Goal: Task Accomplishment & Management: Manage account settings

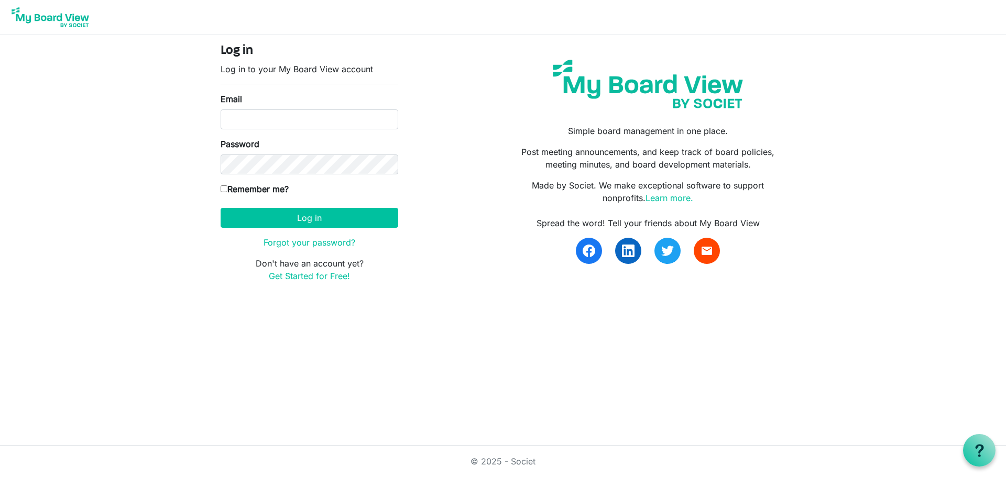
click at [60, 19] on img at bounding box center [50, 17] width 84 height 26
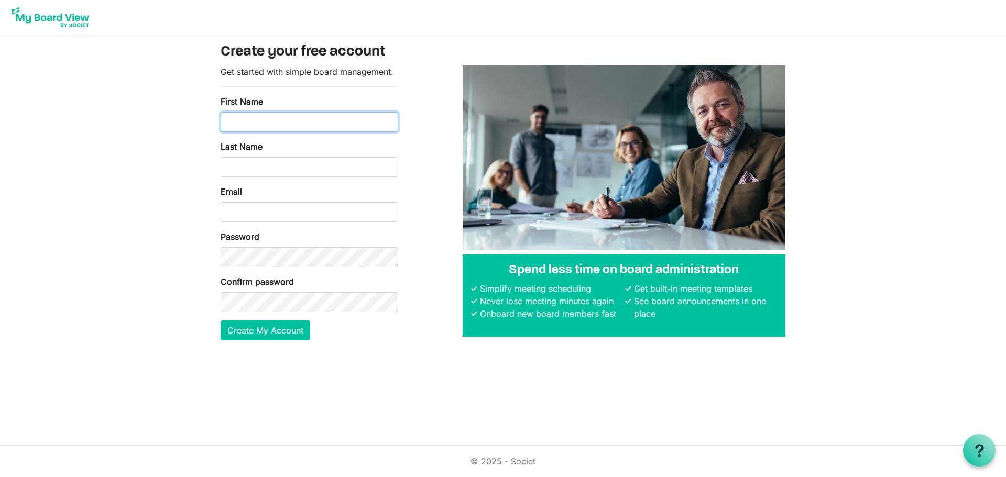
click at [247, 121] on input "First Name" at bounding box center [310, 122] width 178 height 20
type input "Jonjie"
type input "Lockman"
click at [150, 232] on body "Create your free account Get started with simple board management. First Name J…" at bounding box center [503, 178] width 1006 height 357
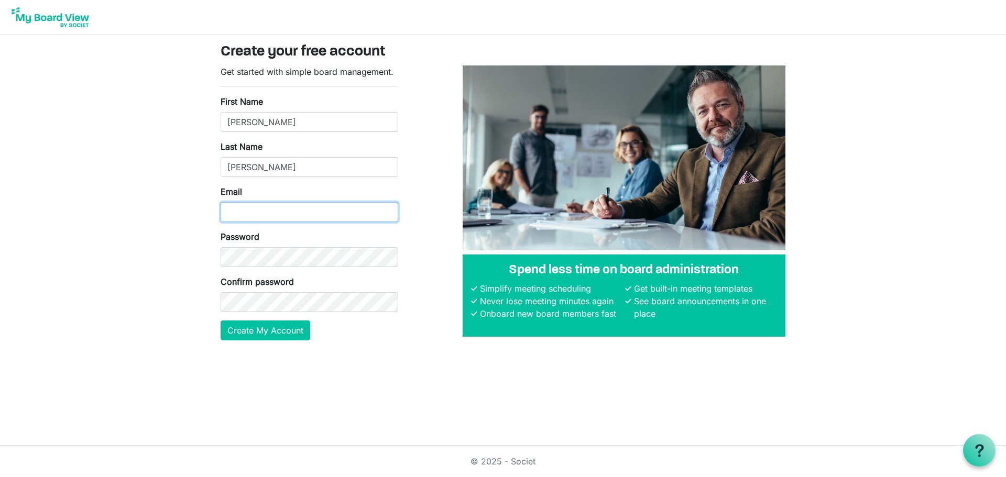
click at [253, 211] on input "Email" at bounding box center [310, 212] width 178 height 20
type input "[PERSON_NAME][EMAIL_ADDRESS][DOMAIN_NAME]"
click at [85, 210] on body "Create your free account Get started with simple board management. First Name J…" at bounding box center [503, 178] width 1006 height 357
click at [95, 280] on body "Create your free account Get started with simple board management. First Name J…" at bounding box center [503, 178] width 1006 height 357
click at [237, 327] on button "Create My Account" at bounding box center [266, 331] width 90 height 20
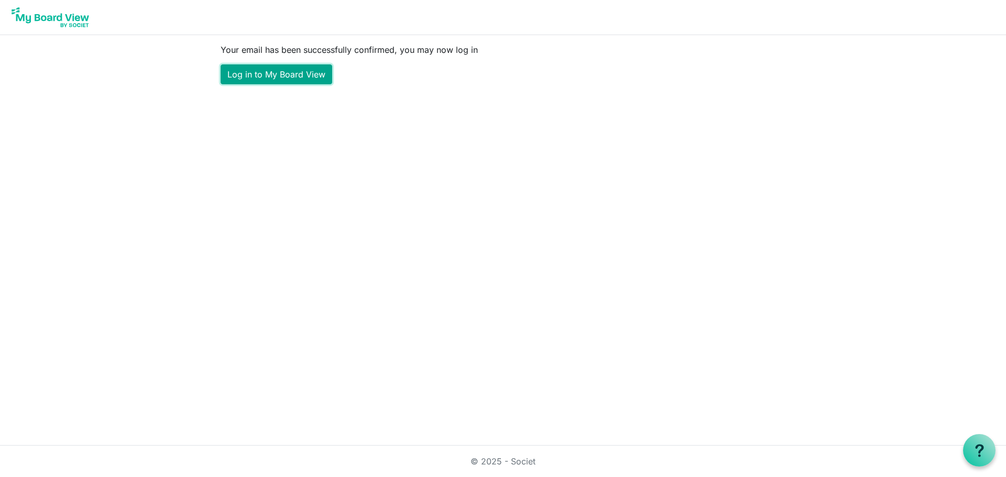
click at [282, 74] on link "Log in to My Board View" at bounding box center [277, 74] width 112 height 20
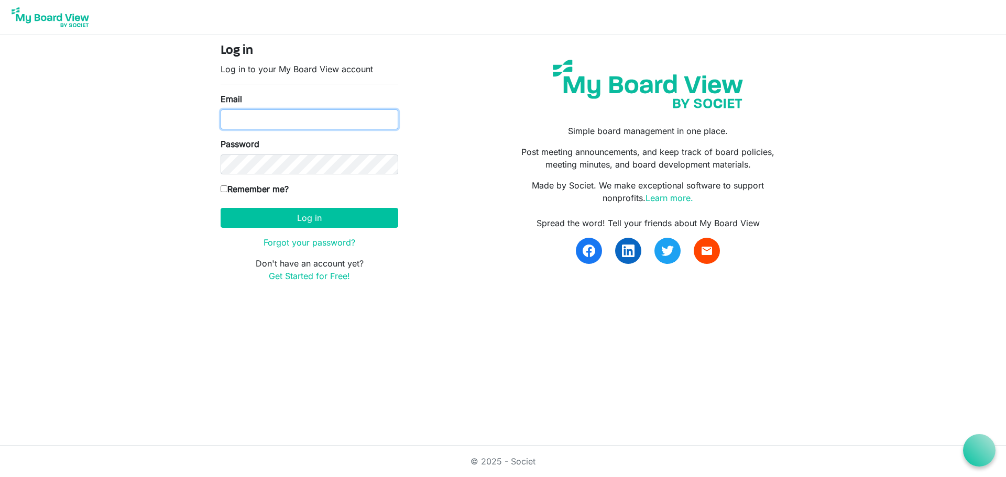
type input "[PERSON_NAME][EMAIL_ADDRESS][DOMAIN_NAME]"
click at [224, 191] on input "Remember me?" at bounding box center [224, 188] width 7 height 7
checkbox input "true"
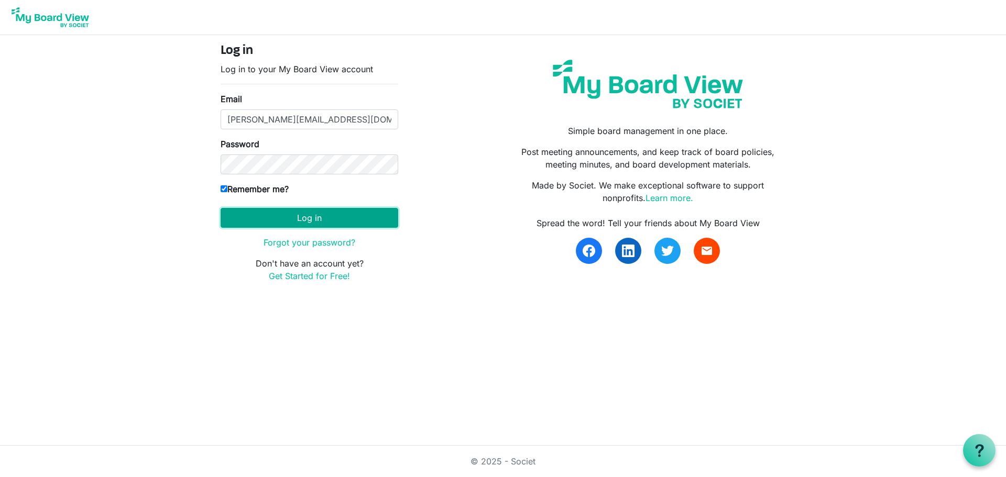
click at [337, 219] on button "Log in" at bounding box center [310, 218] width 178 height 20
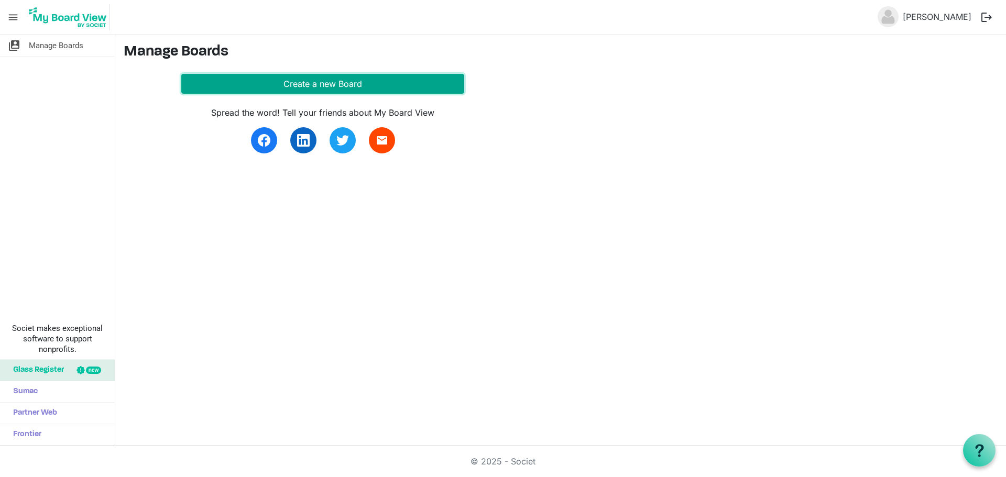
click at [358, 80] on button "Create a new Board" at bounding box center [322, 84] width 283 height 20
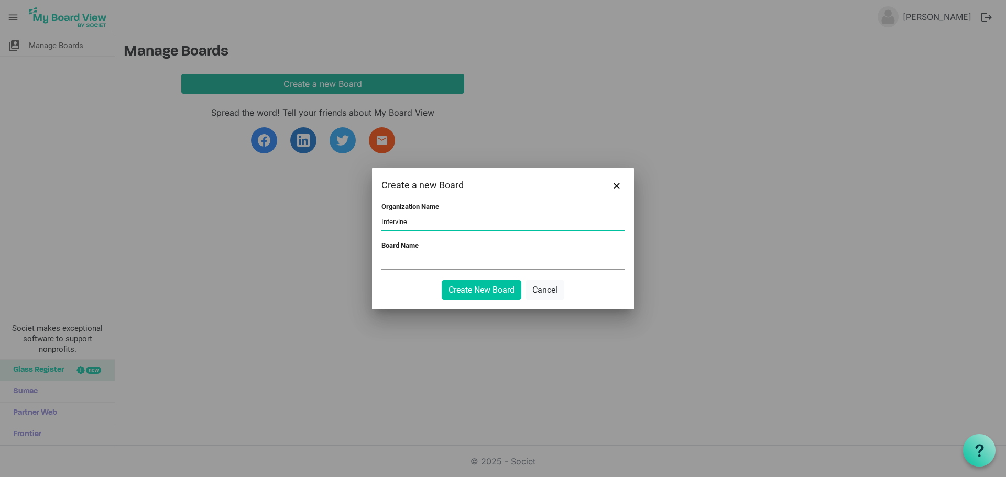
type input "Intervine"
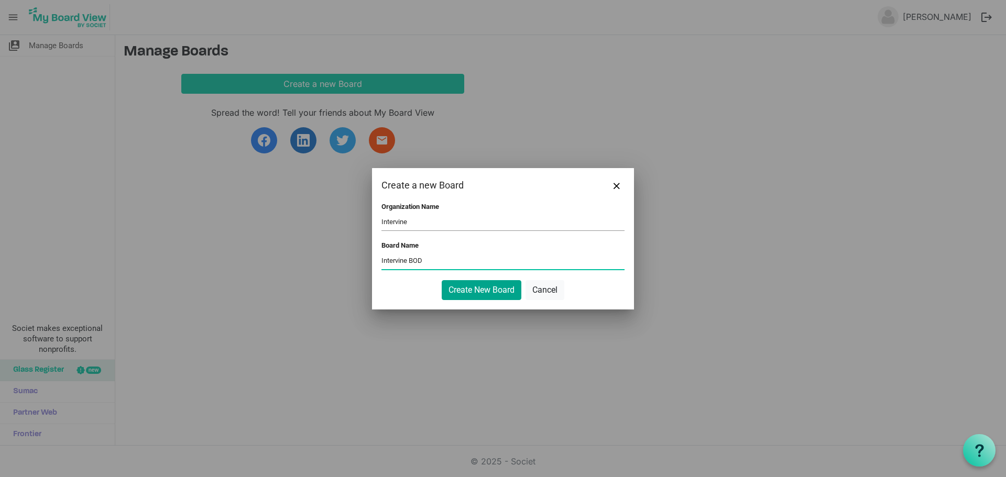
type input "Intervine BOD"
click at [462, 294] on button "Create New Board" at bounding box center [482, 290] width 80 height 20
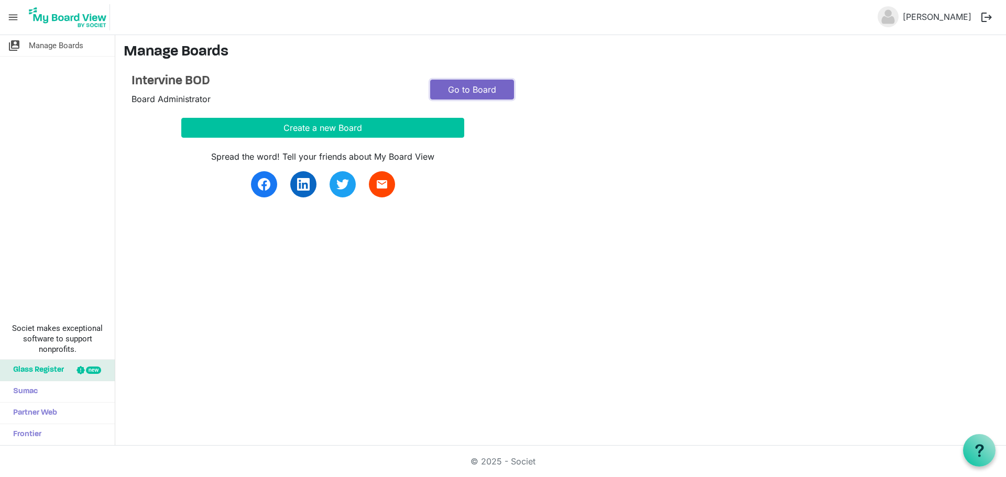
click at [471, 89] on link "Go to Board" at bounding box center [472, 90] width 84 height 20
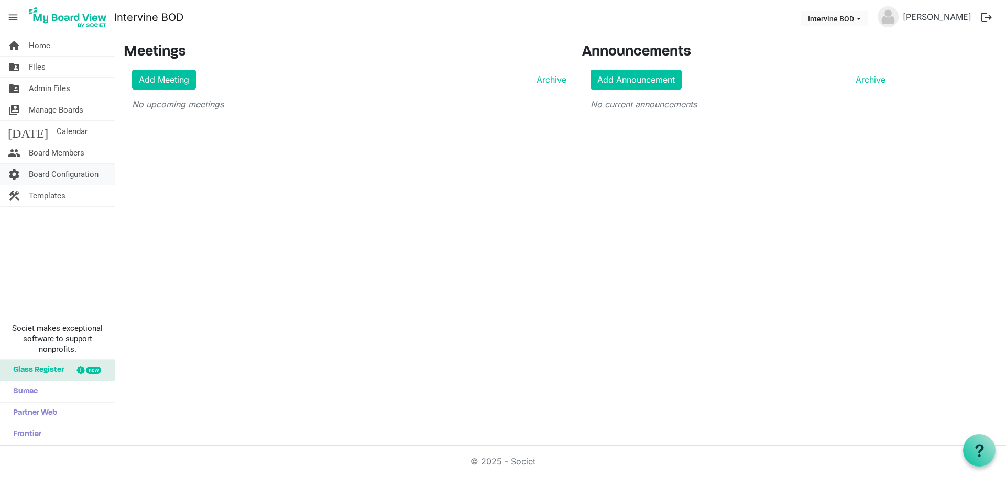
click at [79, 177] on span "Board Configuration" at bounding box center [64, 174] width 70 height 21
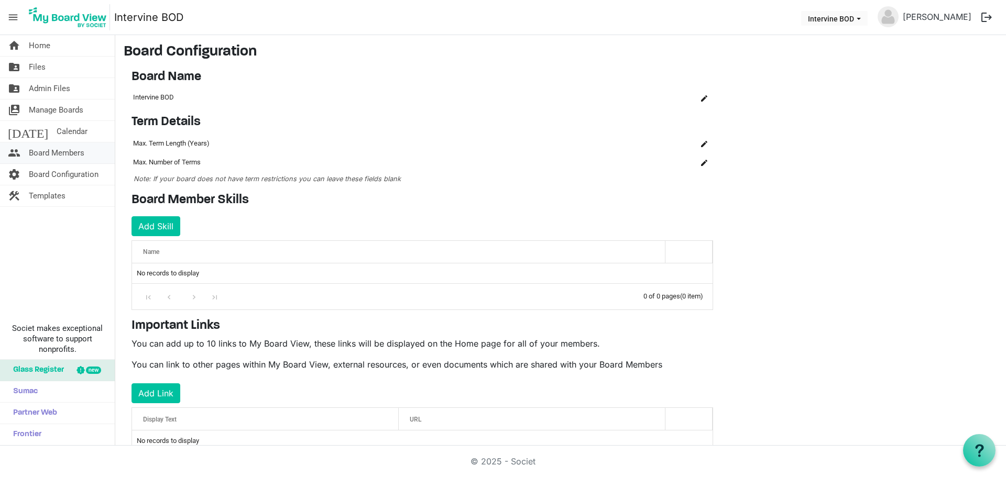
click at [78, 151] on span "Board Members" at bounding box center [57, 152] width 56 height 21
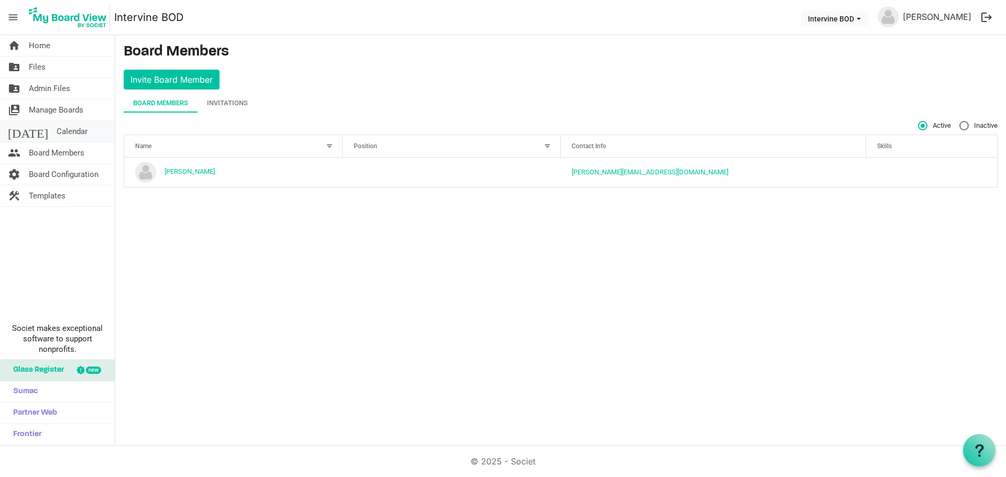
click at [61, 127] on link "today Calendar" at bounding box center [57, 131] width 115 height 21
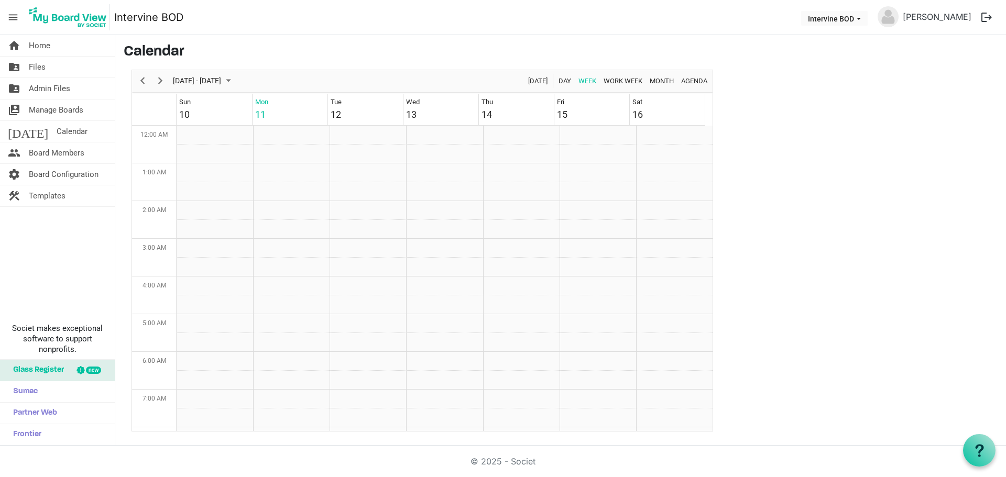
scroll to position [339, 0]
click at [63, 109] on span "Manage Boards" at bounding box center [56, 110] width 54 height 21
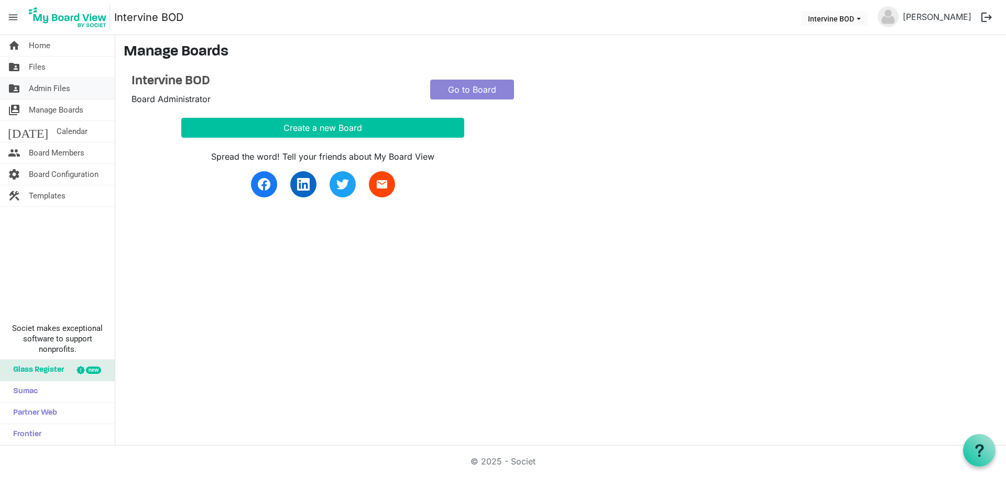
click at [62, 87] on span "Admin Files" at bounding box center [49, 88] width 41 height 21
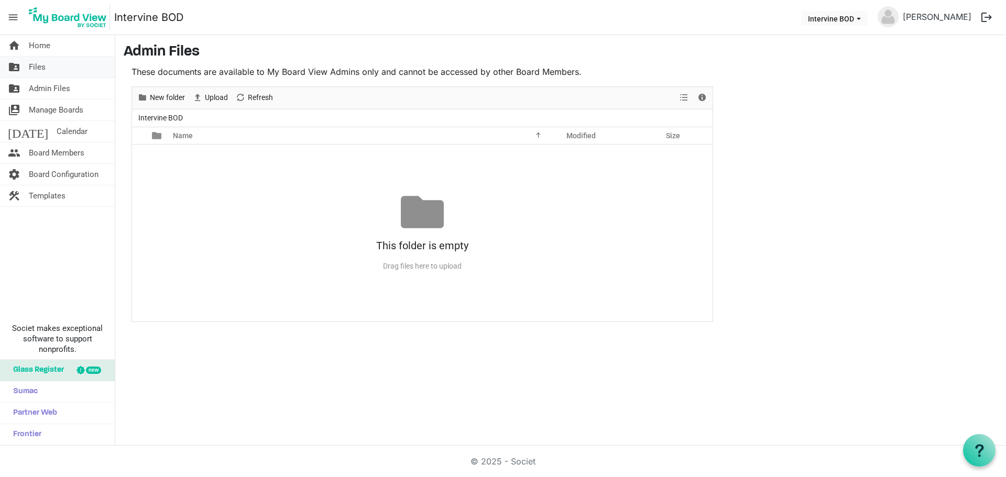
click at [61, 64] on link "folder_shared Files" at bounding box center [57, 67] width 115 height 21
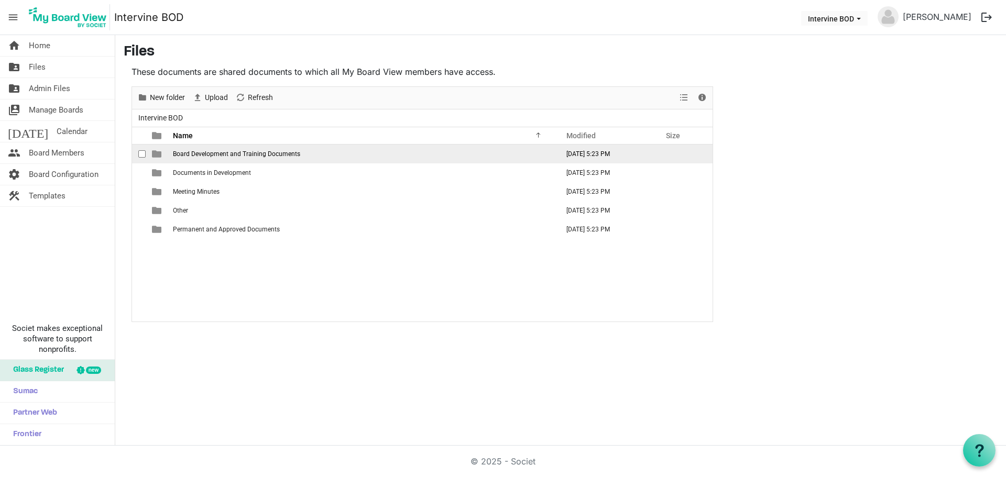
click at [193, 155] on span "Board Development and Training Documents" at bounding box center [236, 153] width 127 height 7
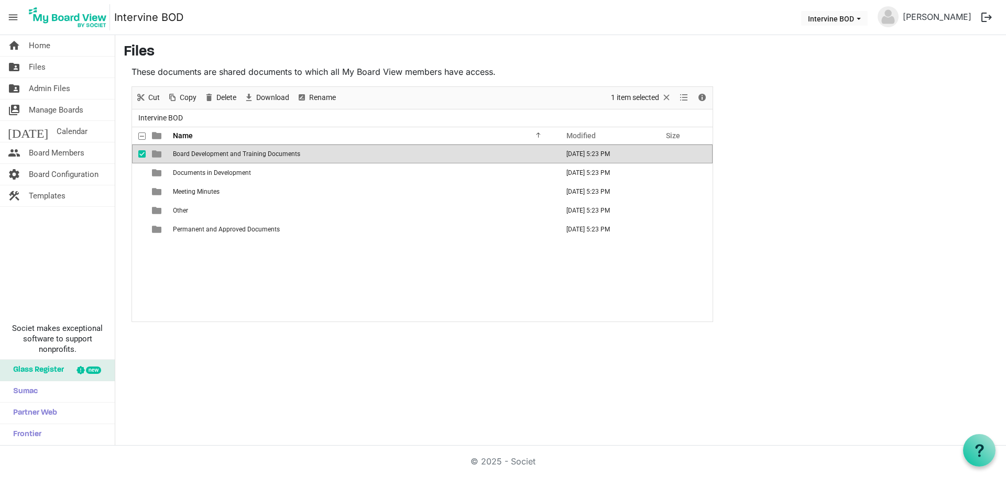
click at [193, 155] on span "Board Development and Training Documents" at bounding box center [236, 153] width 127 height 7
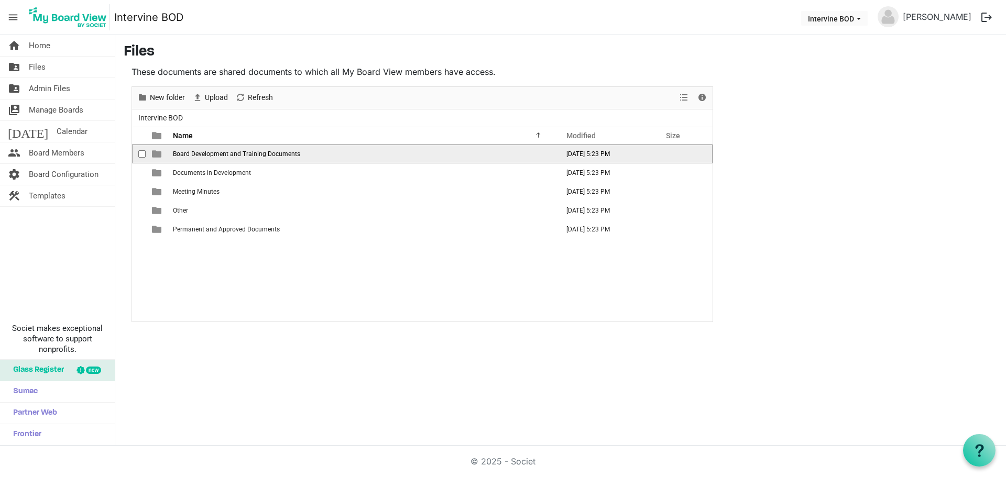
click at [193, 155] on span "Board Development and Training Documents" at bounding box center [236, 153] width 127 height 7
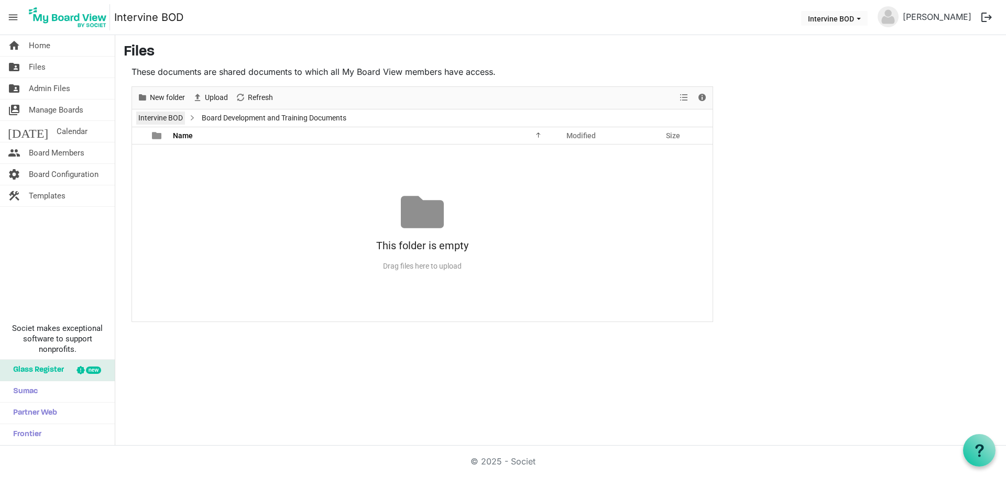
click at [156, 114] on link "Intervine BOD" at bounding box center [160, 118] width 49 height 13
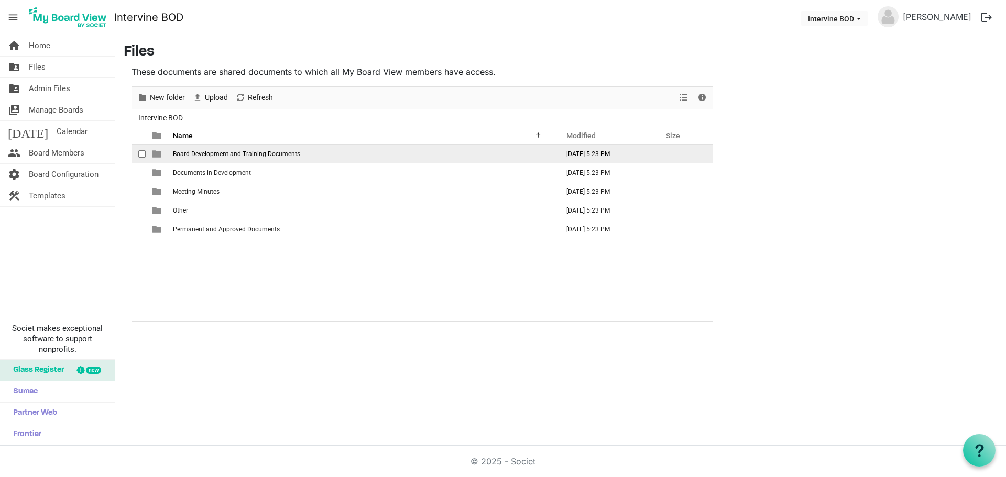
click at [144, 151] on span "checkbox" at bounding box center [141, 153] width 7 height 7
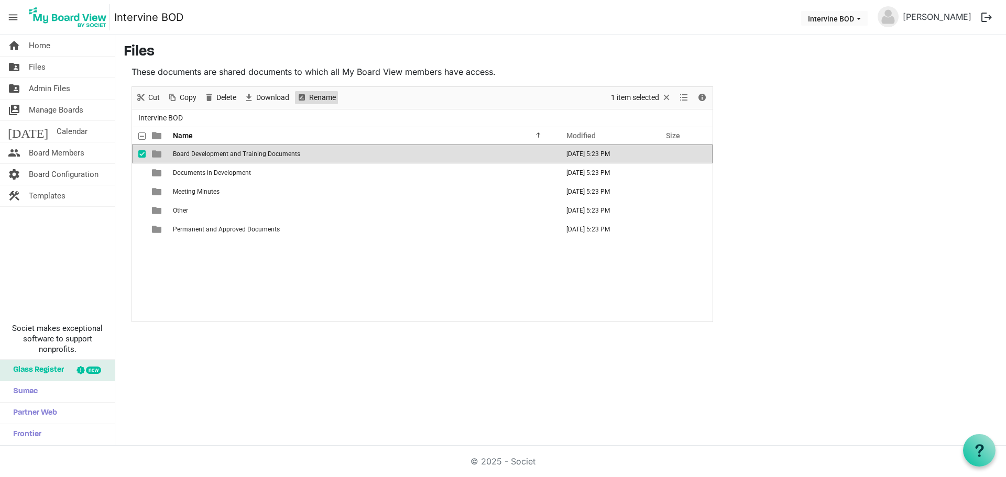
click at [327, 100] on span "Rename" at bounding box center [322, 97] width 29 height 13
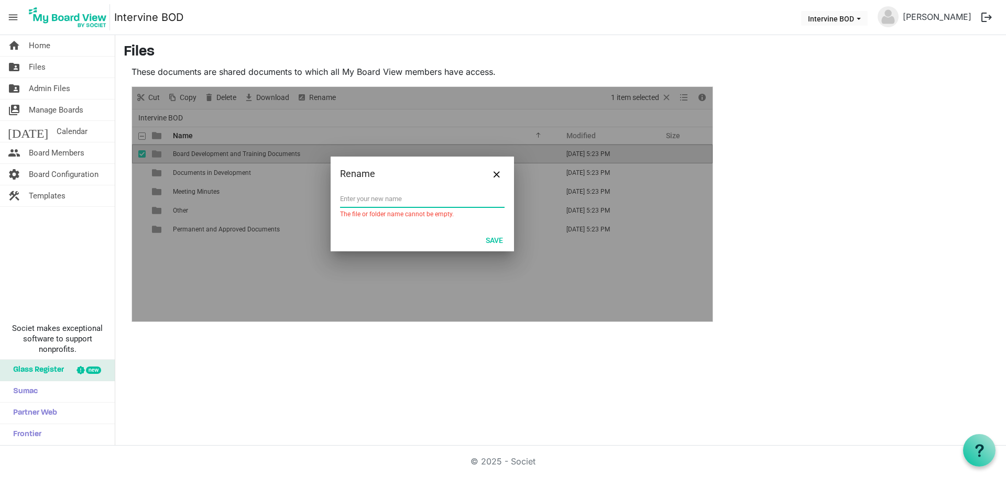
click at [381, 204] on input "text" at bounding box center [422, 199] width 164 height 16
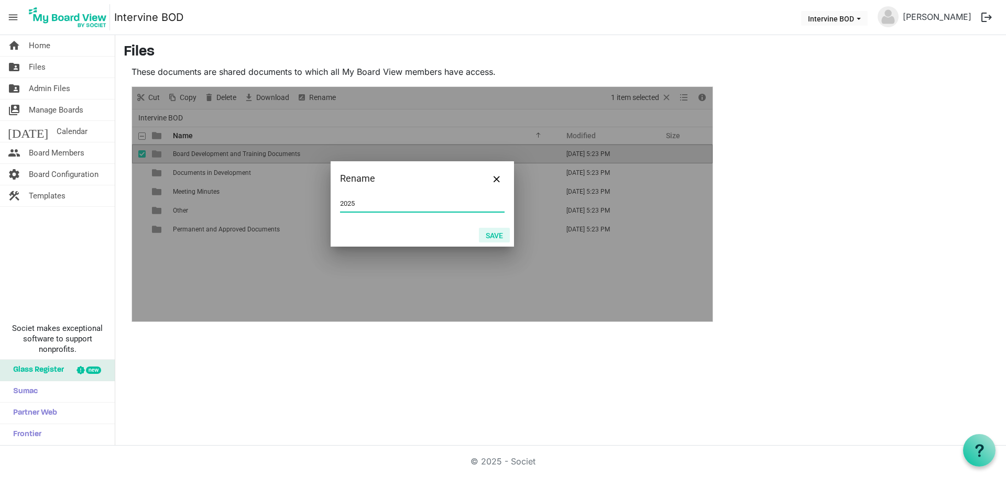
click at [502, 233] on button "Save" at bounding box center [494, 235] width 31 height 15
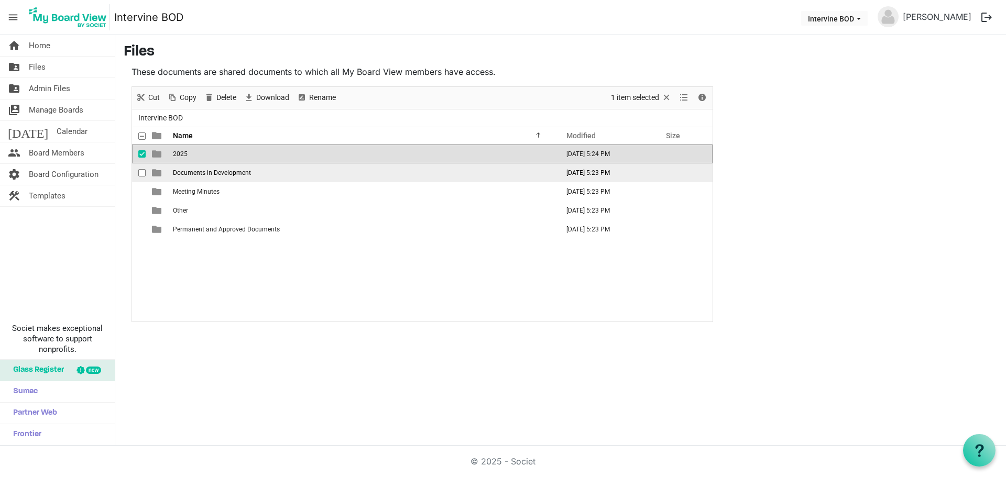
click at [189, 172] on span "Documents in Development" at bounding box center [212, 172] width 78 height 7
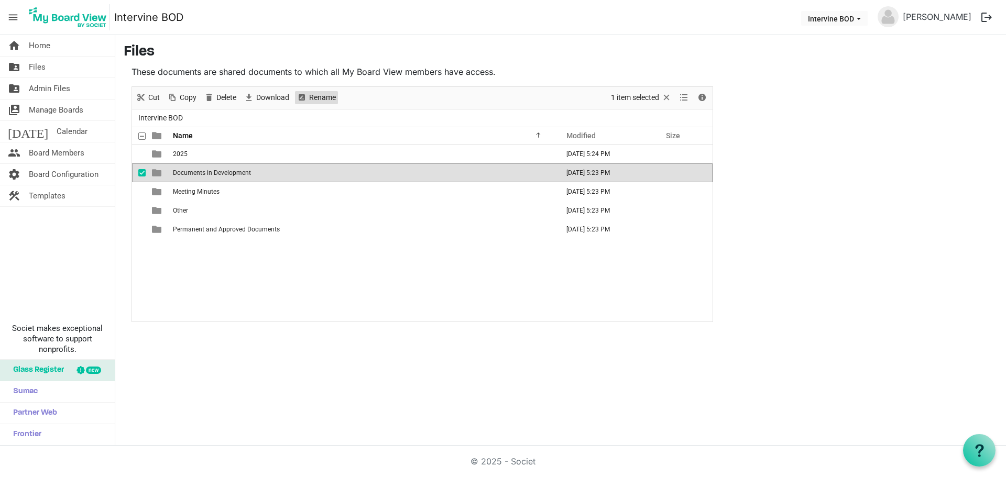
click at [317, 96] on span "Rename" at bounding box center [322, 97] width 29 height 13
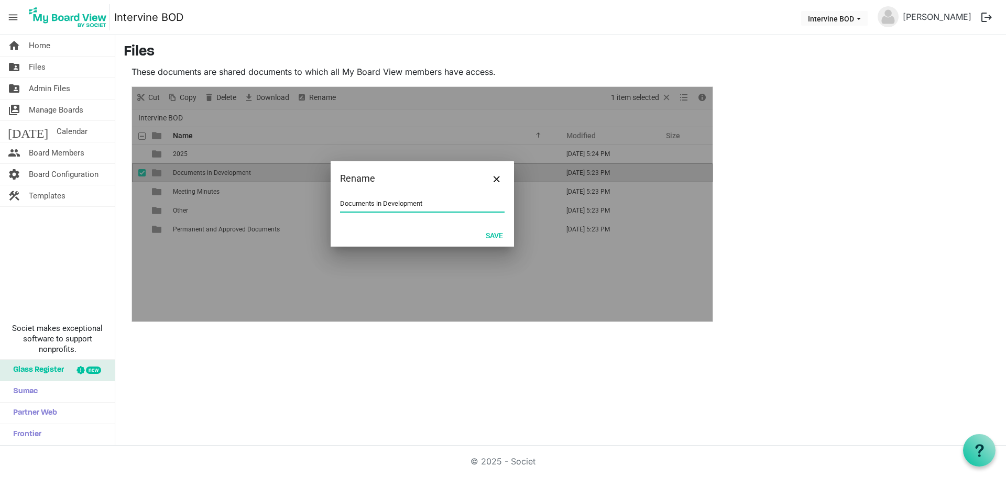
type input "0"
click at [498, 232] on button "Save" at bounding box center [494, 235] width 31 height 15
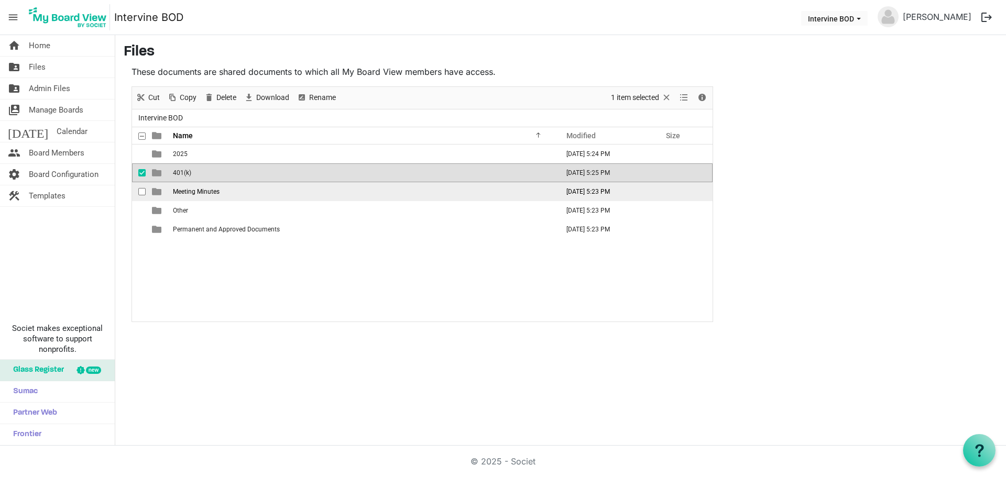
click at [139, 193] on span "checkbox" at bounding box center [141, 191] width 7 height 7
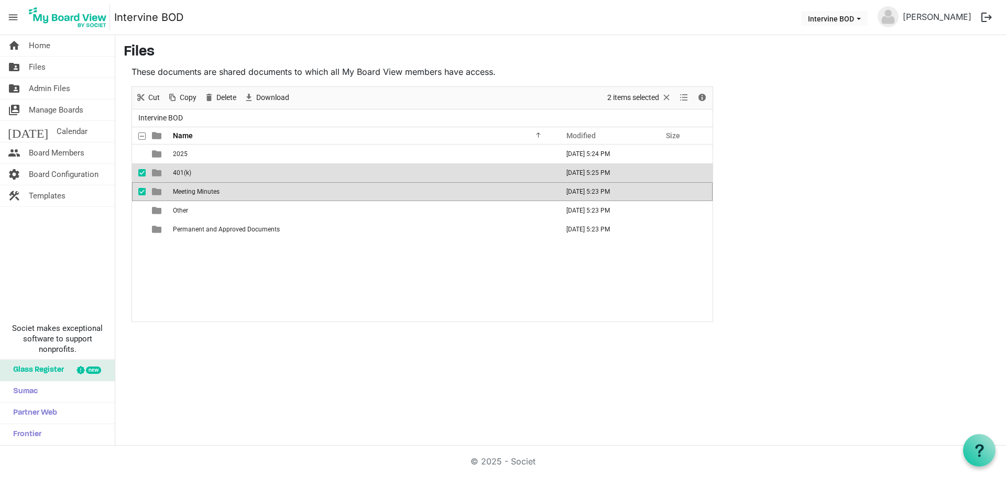
click at [140, 175] on span "checkbox" at bounding box center [141, 172] width 7 height 7
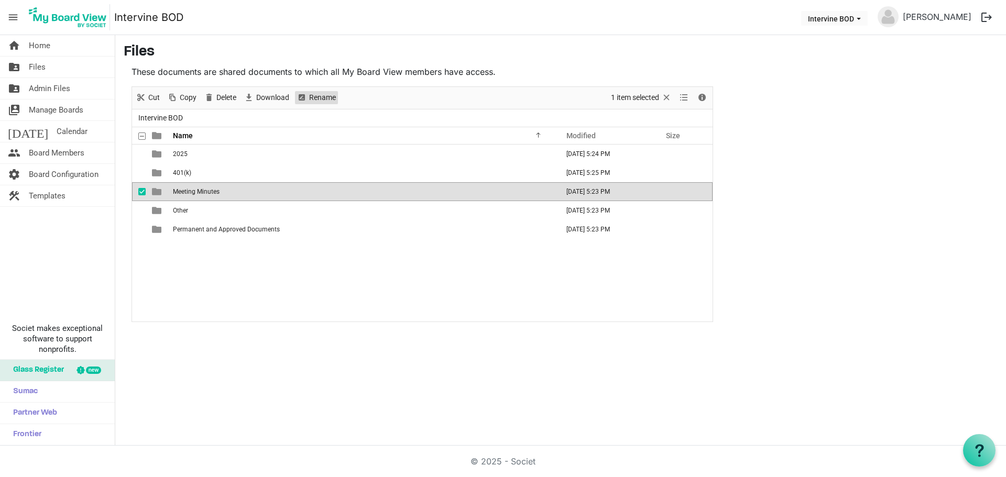
click at [316, 92] on span "Rename" at bounding box center [322, 97] width 29 height 13
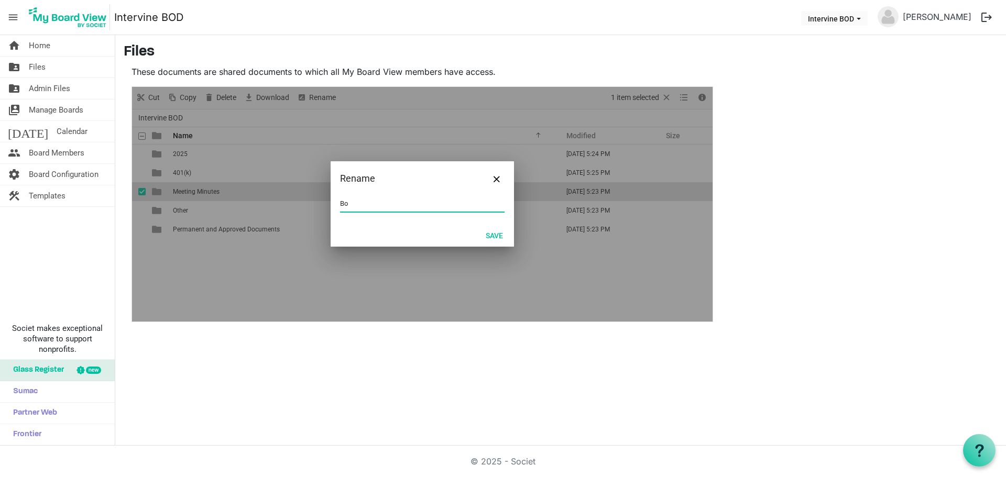
type input "B"
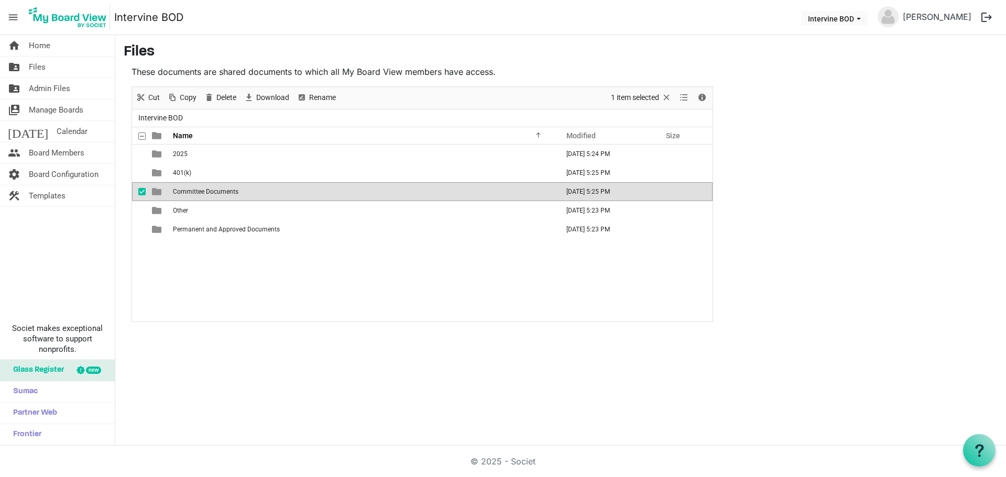
click at [145, 189] on span "checkbox" at bounding box center [141, 191] width 7 height 7
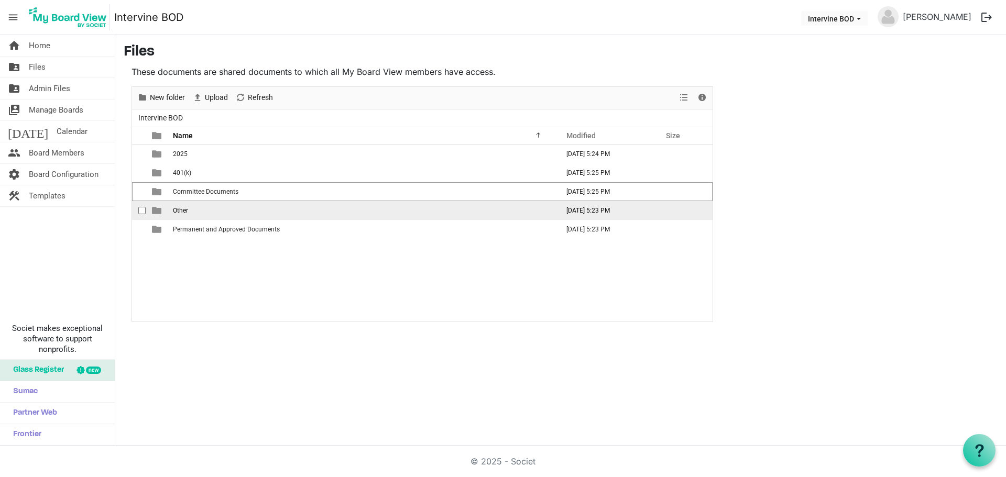
click at [147, 211] on div "checkbox" at bounding box center [144, 210] width 13 height 10
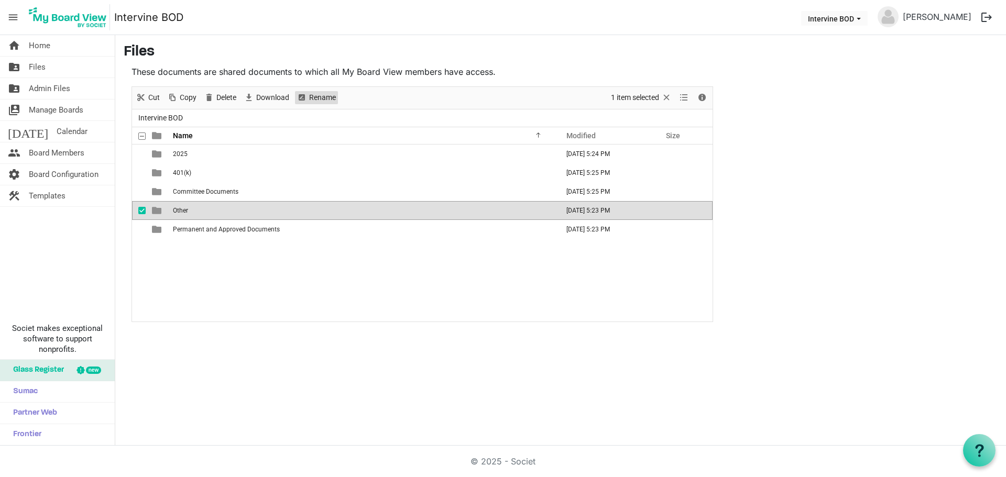
click at [327, 96] on span "Rename" at bounding box center [322, 97] width 29 height 13
click at [142, 211] on span "checkbox" at bounding box center [141, 210] width 7 height 7
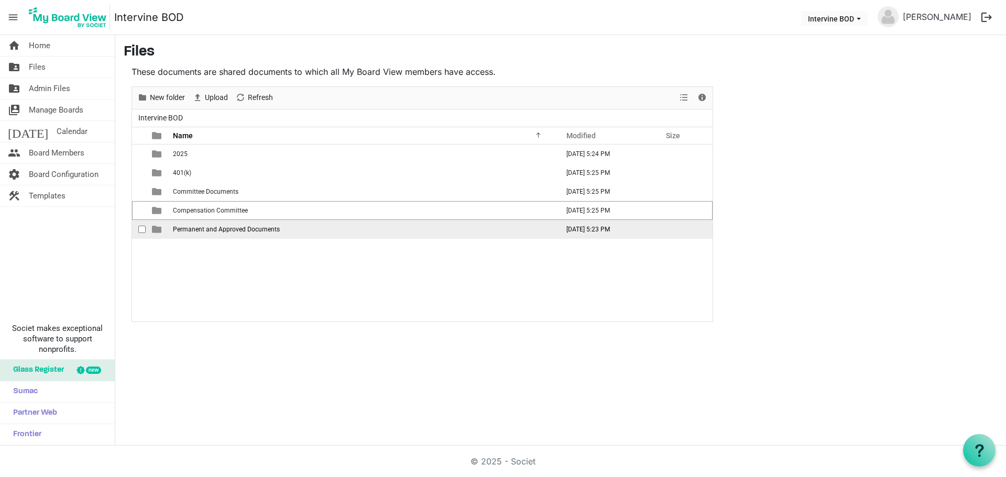
click at [139, 232] on span "checkbox" at bounding box center [141, 229] width 7 height 7
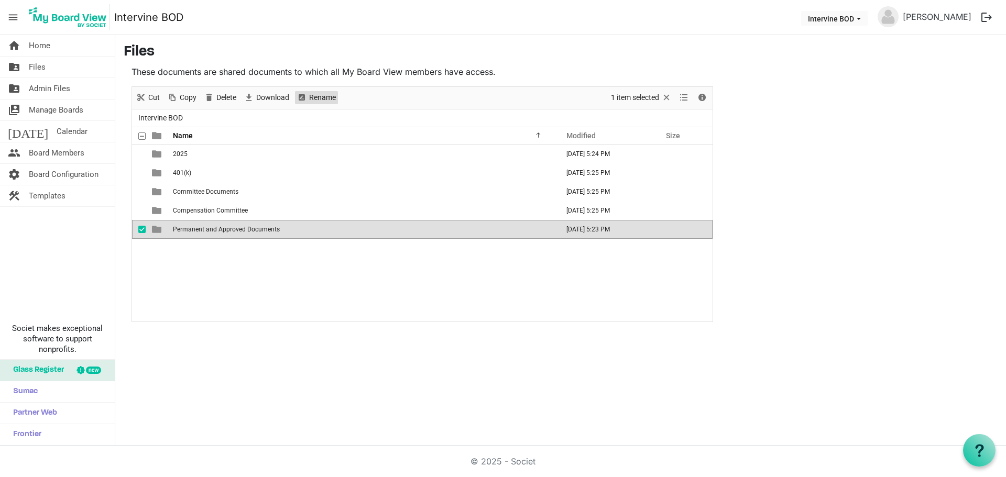
click at [326, 98] on span "Rename" at bounding box center [322, 97] width 29 height 13
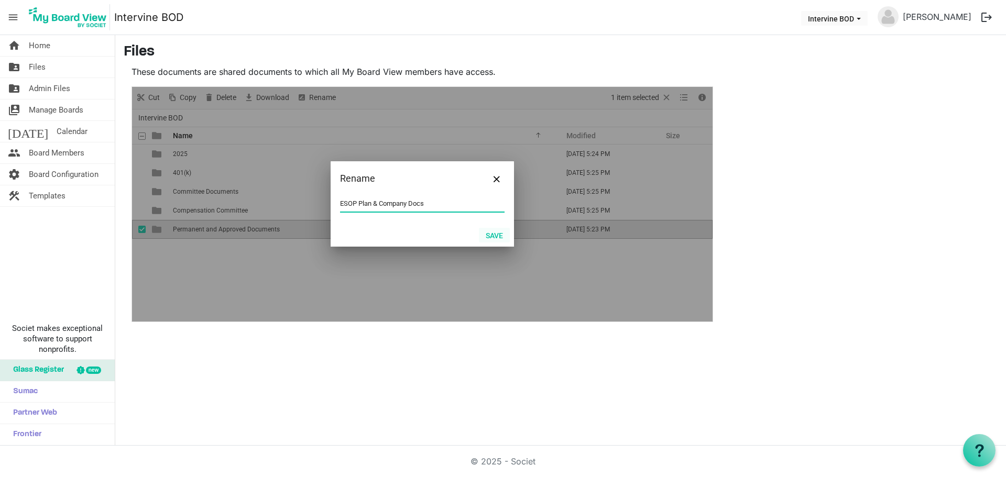
type input "ESOP Plan & Company Docs"
click at [491, 236] on button "Save" at bounding box center [494, 235] width 31 height 15
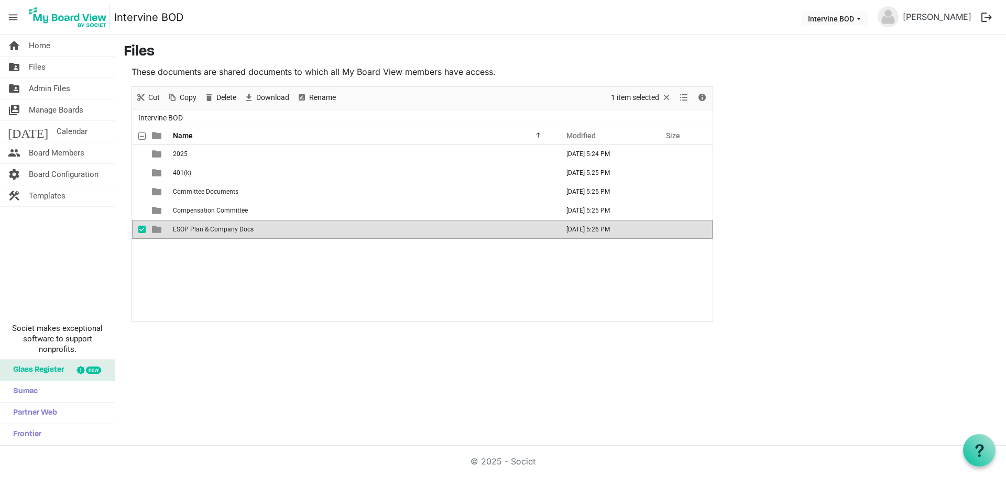
click at [270, 291] on div "2025 August 11, 2025 5:24 PM 401(k) August 11, 2025 5:25 PM Committee Documents…" at bounding box center [422, 233] width 580 height 177
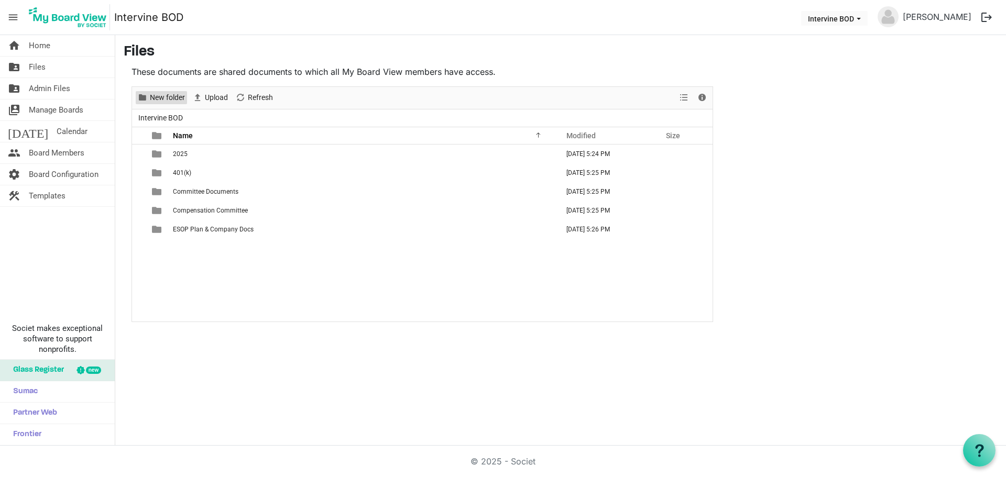
click at [160, 96] on span "New folder" at bounding box center [167, 97] width 37 height 13
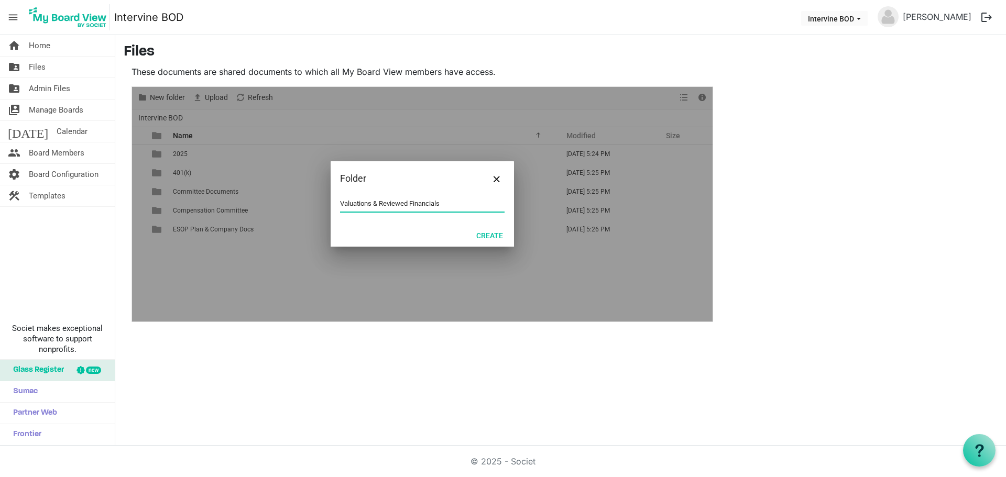
type input "Valuations & Reviewed Financials"
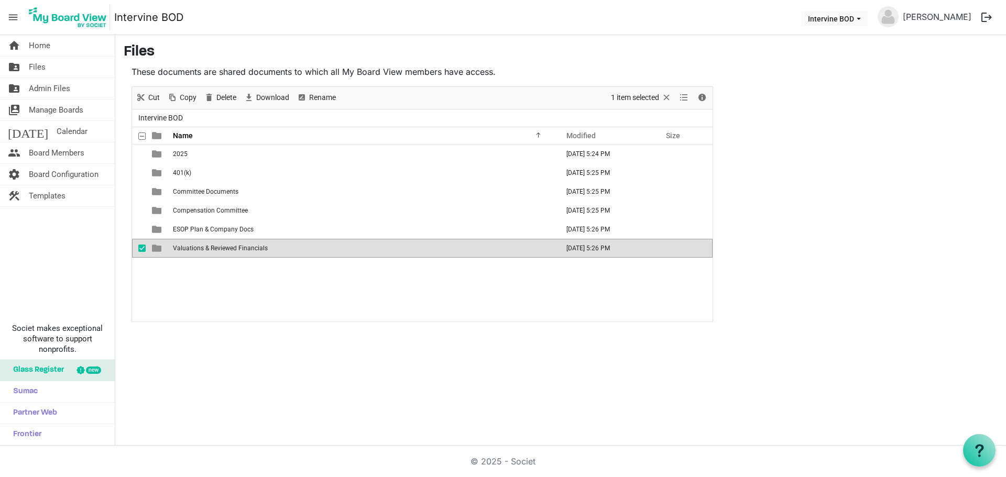
click at [432, 363] on div "home Home folder_shared Files folder_shared Admin Files switch_account Manage B…" at bounding box center [503, 240] width 1006 height 411
click at [383, 317] on div "2025 August 11, 2025 5:24 PM 401(k) August 11, 2025 5:25 PM Committee Documents…" at bounding box center [422, 233] width 580 height 177
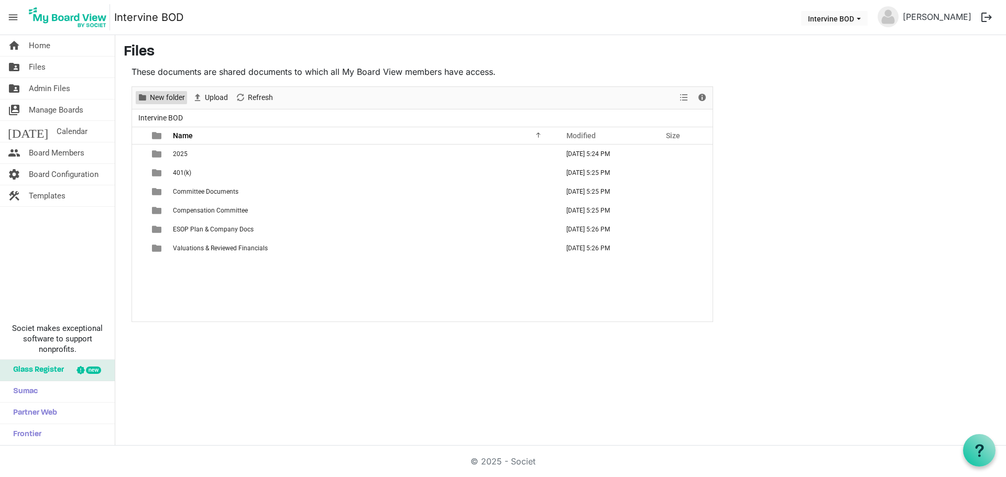
click at [160, 96] on span "New folder" at bounding box center [167, 97] width 37 height 13
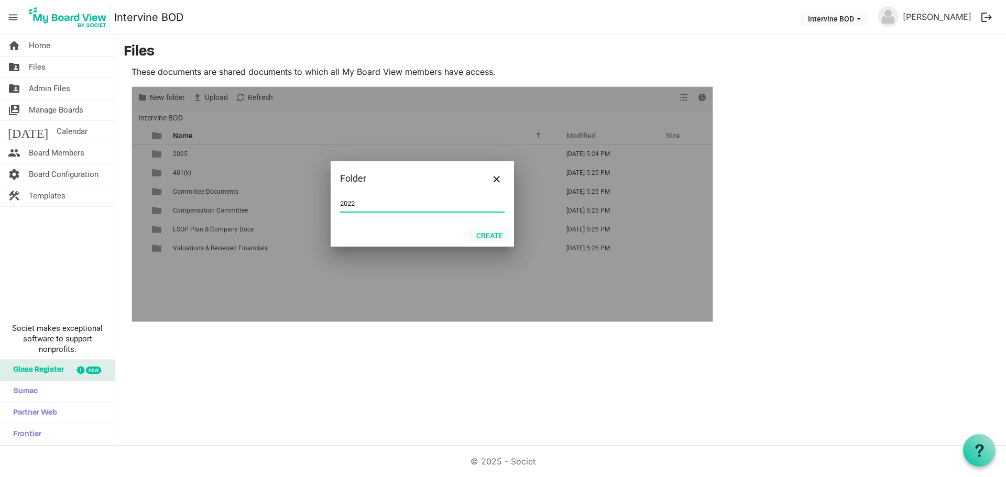
type input "2022"
click at [489, 231] on button "Create" at bounding box center [489, 235] width 40 height 15
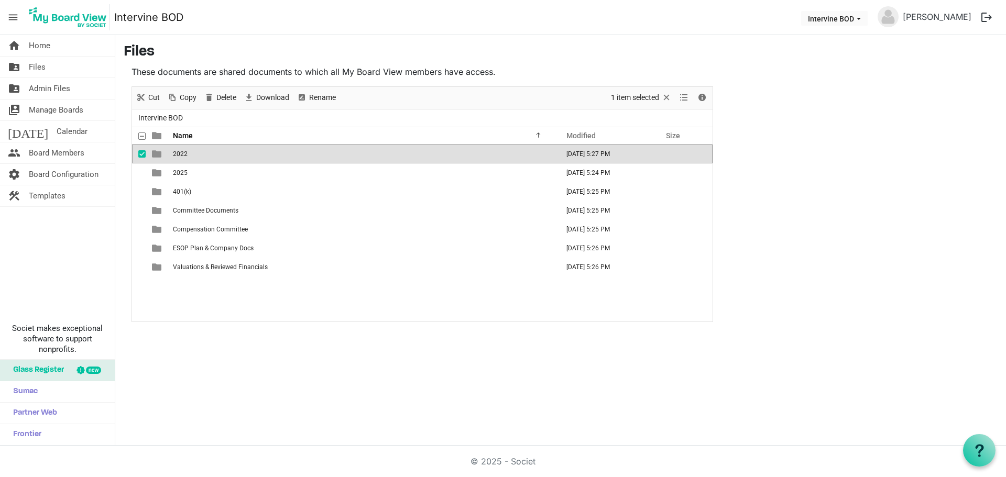
click at [140, 155] on span "checkbox" at bounding box center [141, 153] width 7 height 7
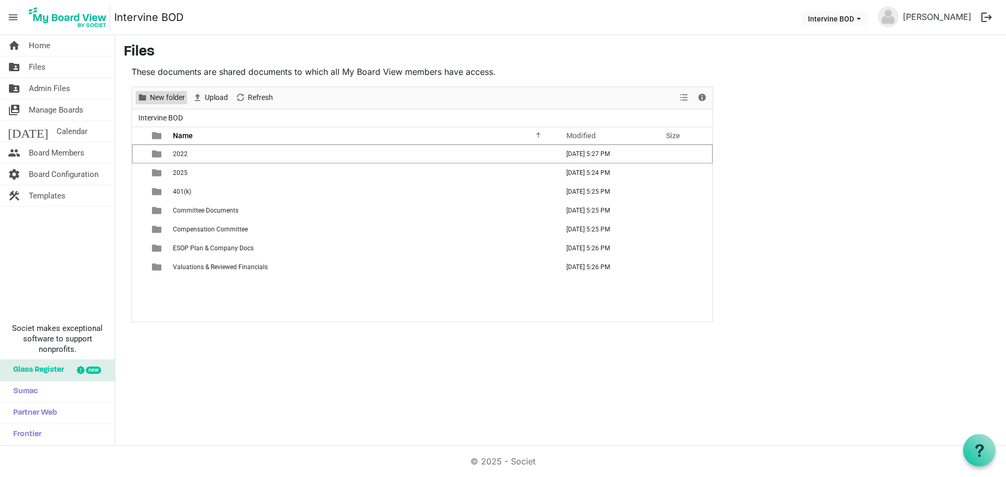
click at [152, 100] on span "New folder" at bounding box center [167, 97] width 37 height 13
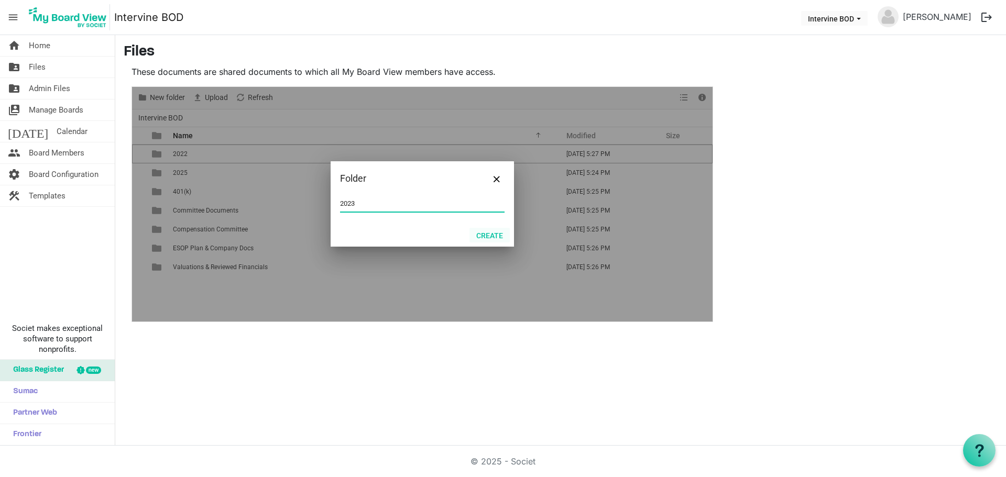
type input "2023"
click at [485, 231] on button "Create" at bounding box center [489, 235] width 40 height 15
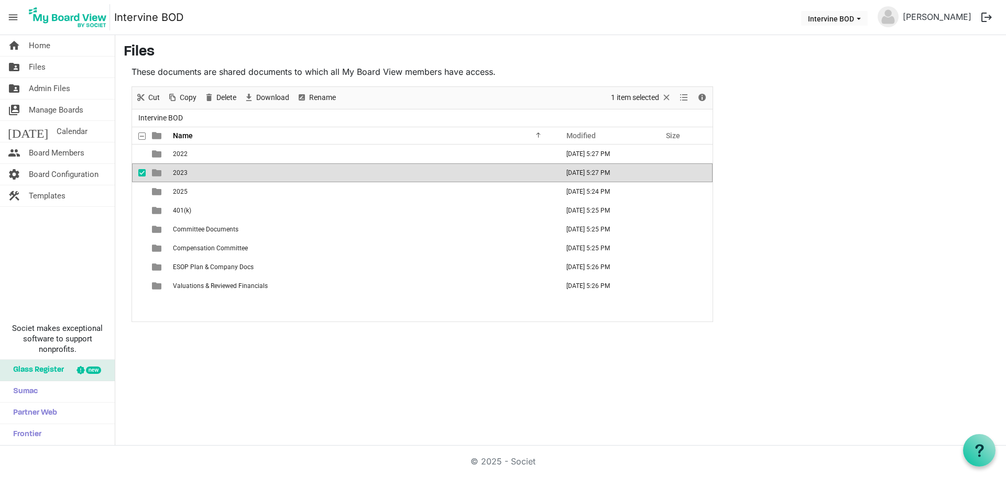
click at [138, 173] on span "checkbox" at bounding box center [141, 172] width 7 height 7
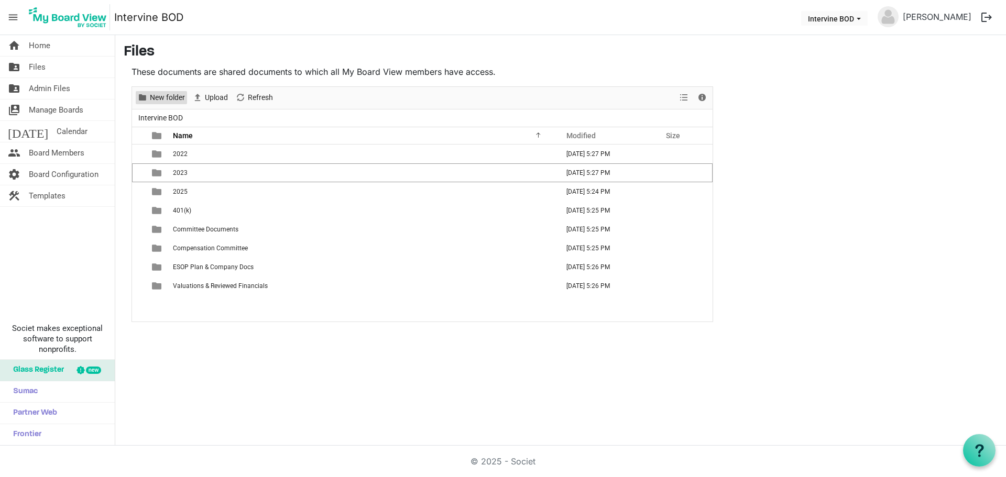
click at [149, 104] on span "New folder" at bounding box center [167, 97] width 37 height 13
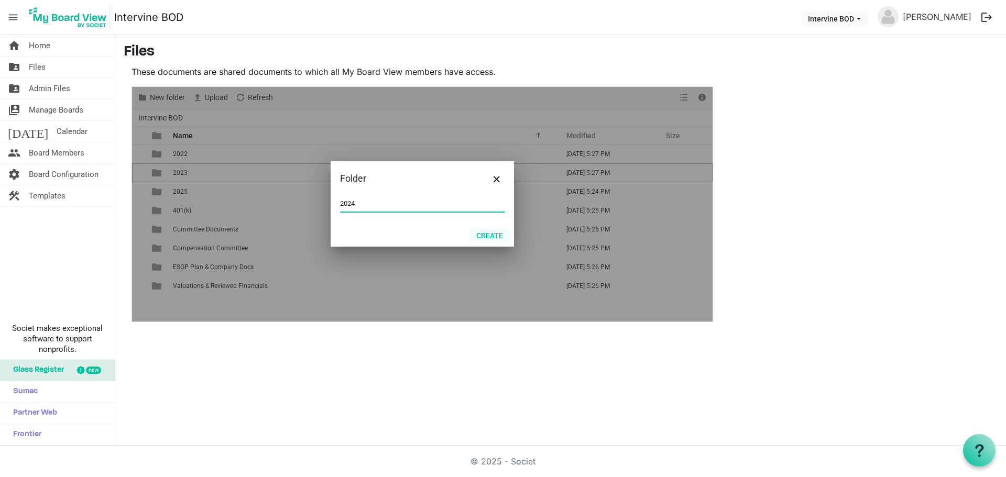
type input "2024"
click at [482, 236] on button "Create" at bounding box center [489, 235] width 40 height 15
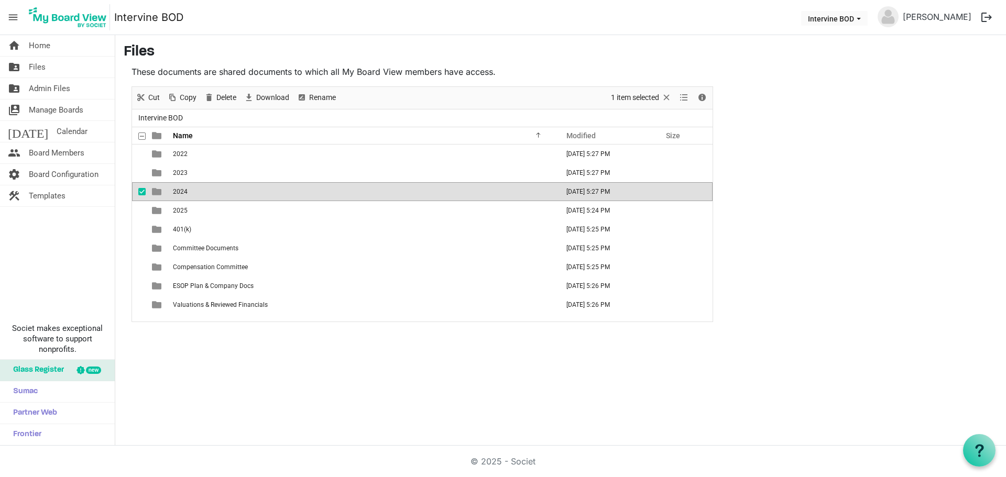
click at [369, 392] on div "home Home folder_shared Files folder_shared Admin Files switch_account Manage B…" at bounding box center [503, 240] width 1006 height 411
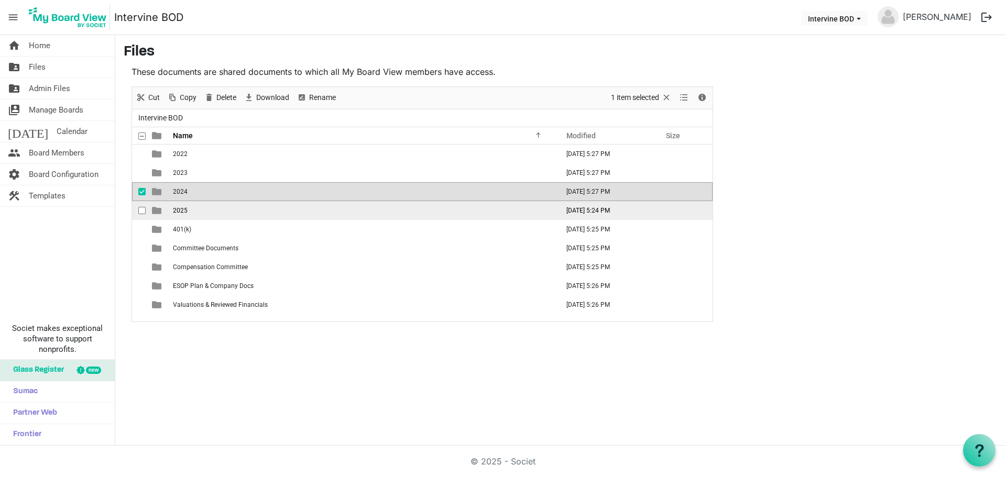
click at [179, 212] on span "2025" at bounding box center [180, 210] width 15 height 7
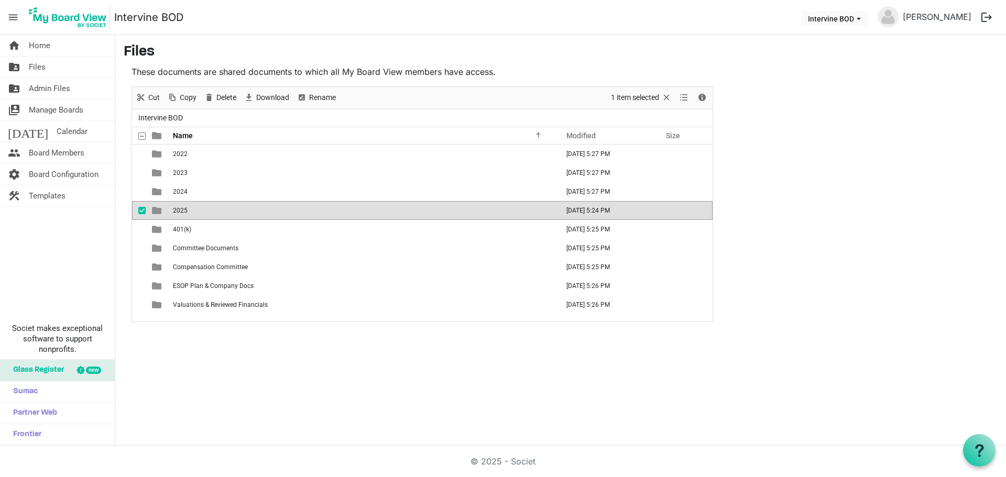
click at [179, 210] on span "2025" at bounding box center [180, 210] width 15 height 7
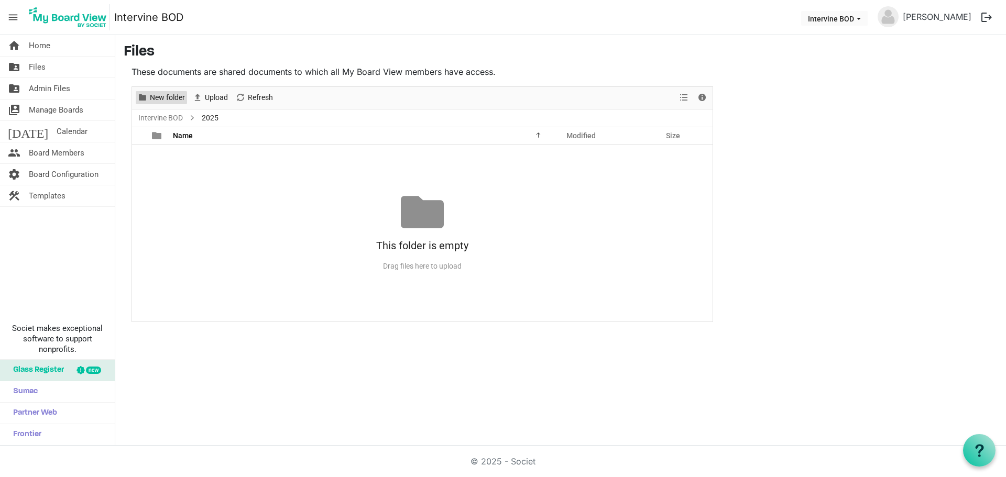
click at [162, 98] on span "New folder" at bounding box center [167, 97] width 37 height 13
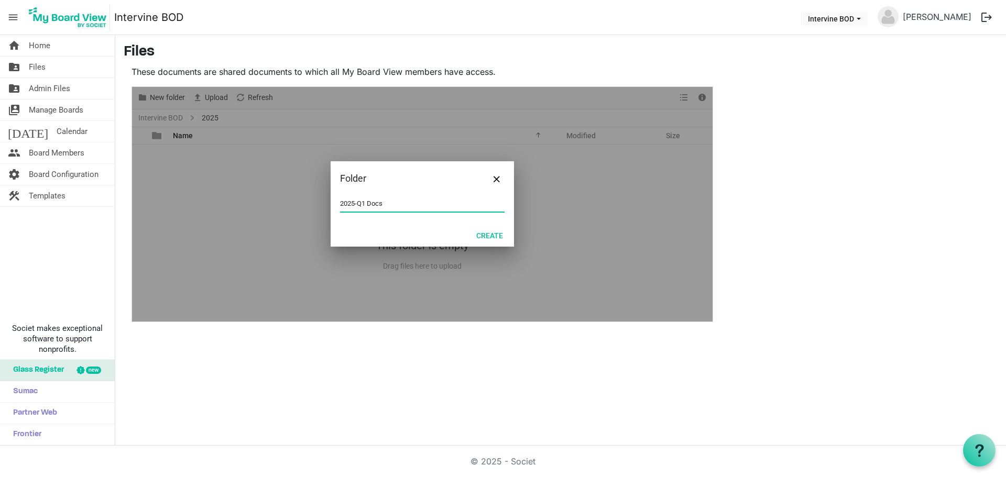
type input "2025-Q1 Docs"
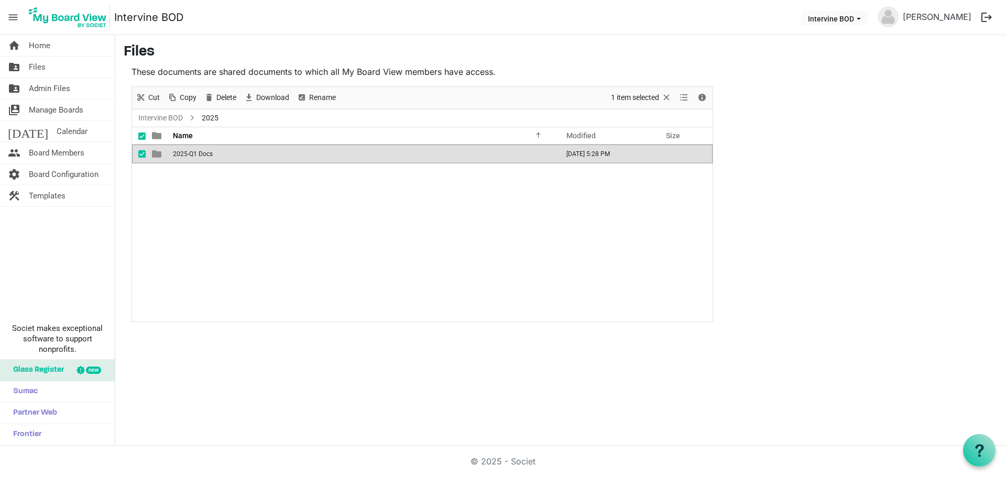
click at [140, 155] on span "checkbox" at bounding box center [141, 153] width 7 height 7
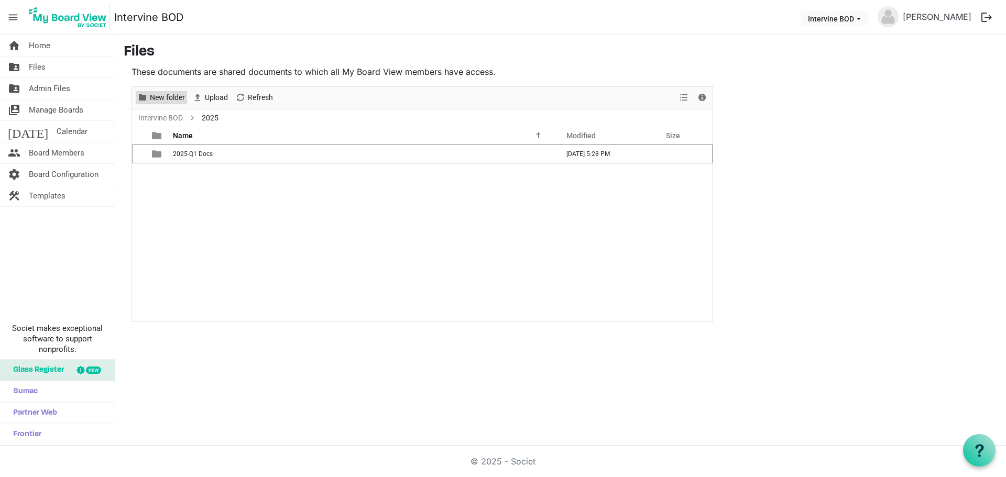
click at [159, 94] on span "New folder" at bounding box center [167, 97] width 37 height 13
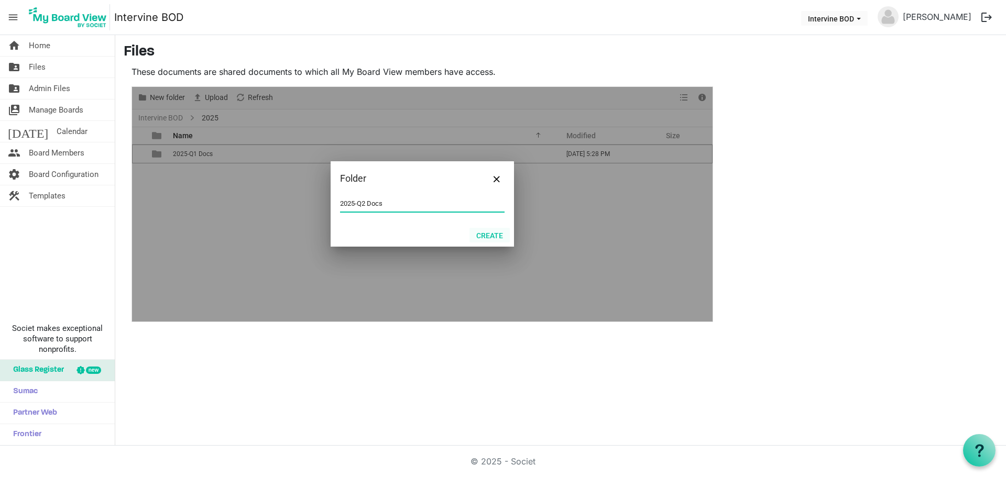
type input "2025-Q2 Docs"
click at [496, 234] on button "Create" at bounding box center [489, 235] width 40 height 15
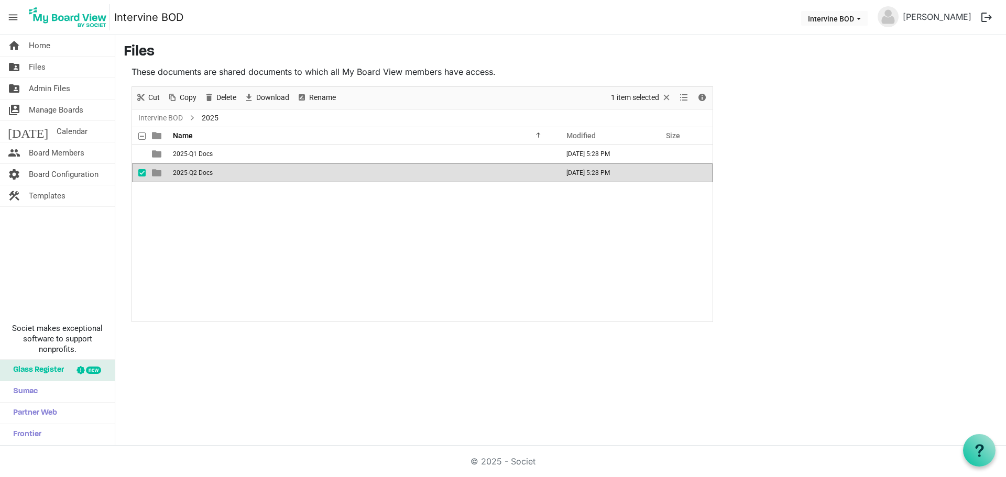
click at [138, 171] on span "checkbox" at bounding box center [141, 172] width 7 height 7
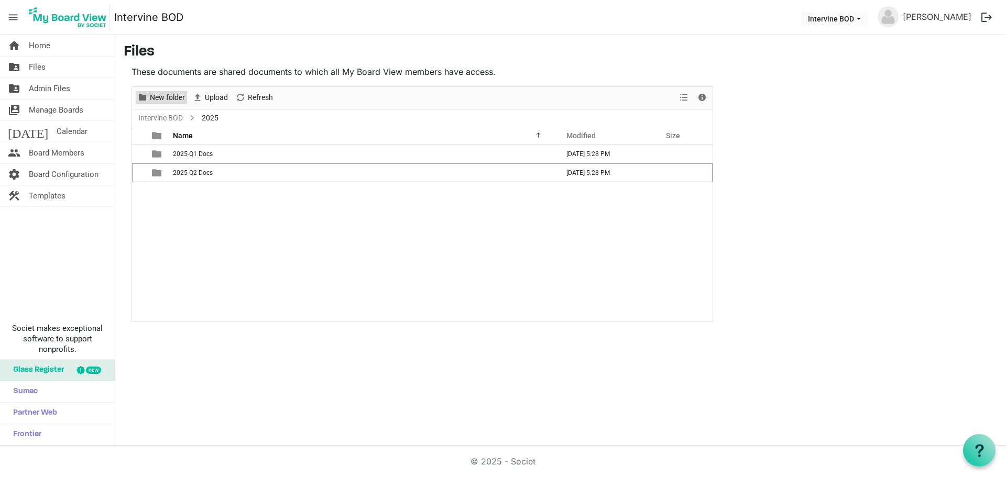
click at [155, 92] on span "New folder" at bounding box center [167, 97] width 37 height 13
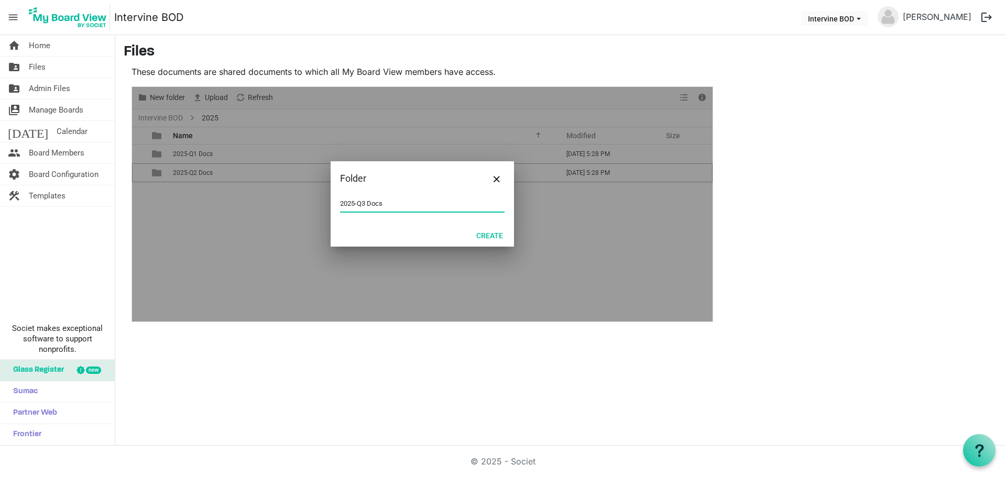
type input "2025-Q3 Docs"
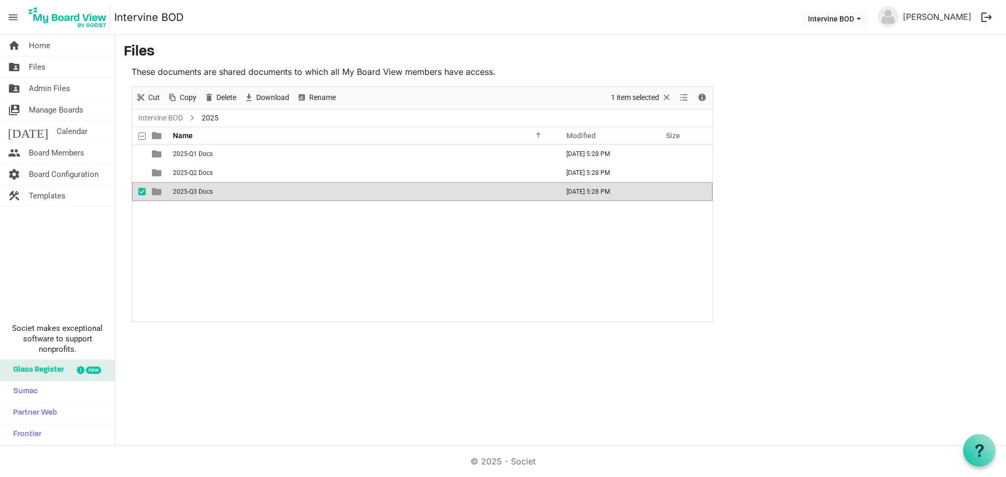
click at [419, 320] on div "2025-Q1 Docs August 11, 2025 5:28 PM 2025-Q2 Docs August 11, 2025 5:28 PM 2025-…" at bounding box center [422, 233] width 580 height 177
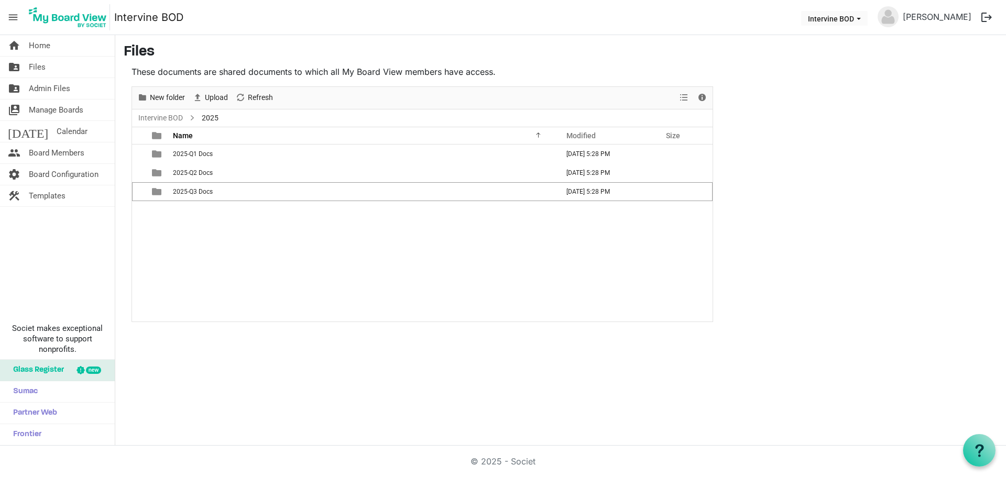
click at [384, 396] on div "home Home folder_shared Files folder_shared Admin Files switch_account Manage B…" at bounding box center [503, 240] width 1006 height 411
click at [12, 16] on span "menu" at bounding box center [13, 17] width 20 height 20
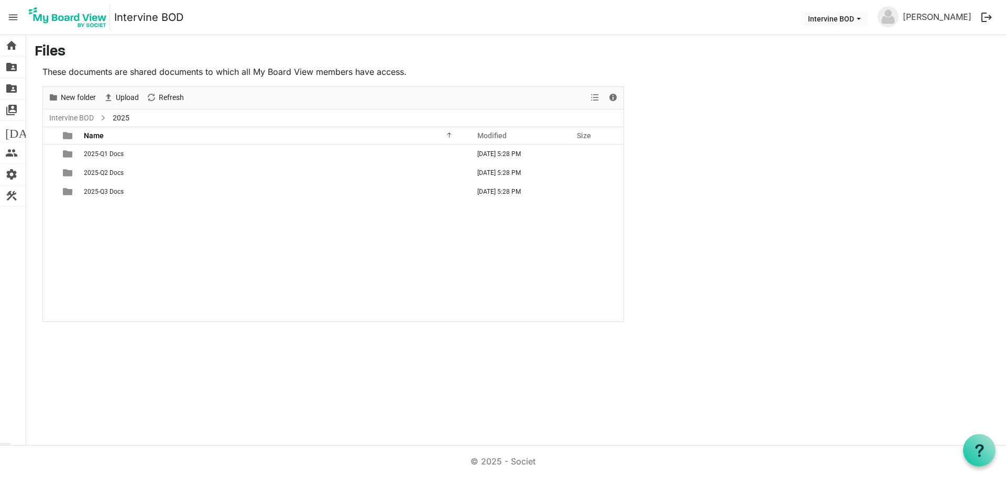
click at [12, 16] on span "menu" at bounding box center [13, 17] width 20 height 20
